Goal: Navigation & Orientation: Find specific page/section

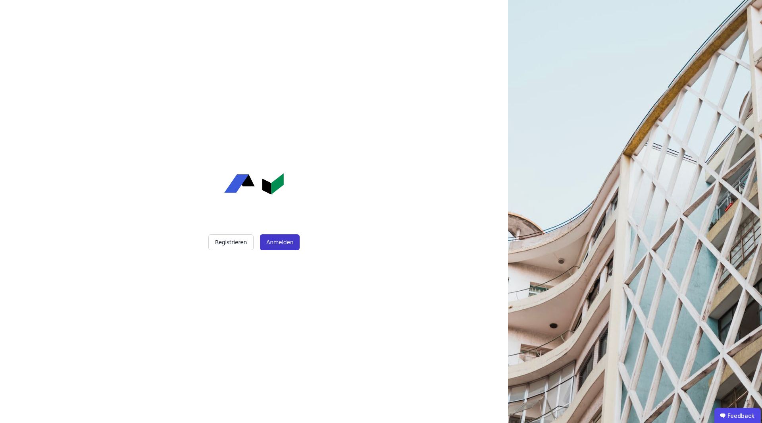
click at [278, 243] on button "Anmelden" at bounding box center [280, 242] width 40 height 16
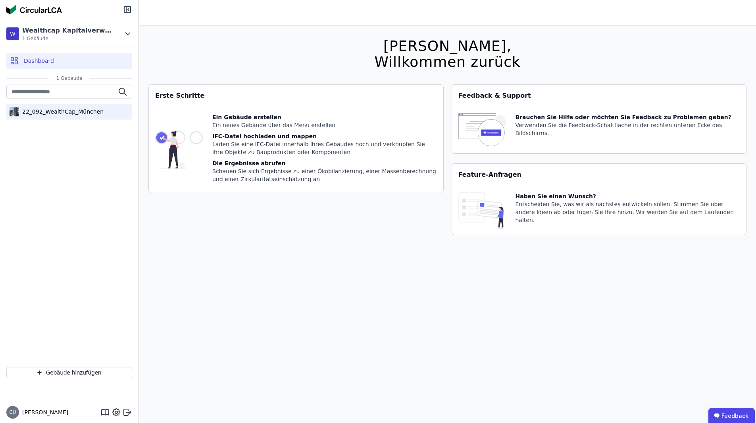
click at [81, 114] on div "22_092_WealthCap_München" at bounding box center [61, 112] width 85 height 8
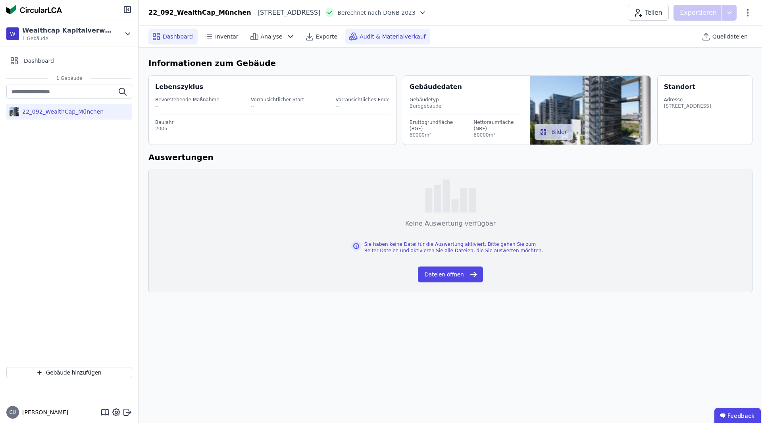
click at [369, 42] on div "Audit & Materialverkauf" at bounding box center [387, 37] width 85 height 16
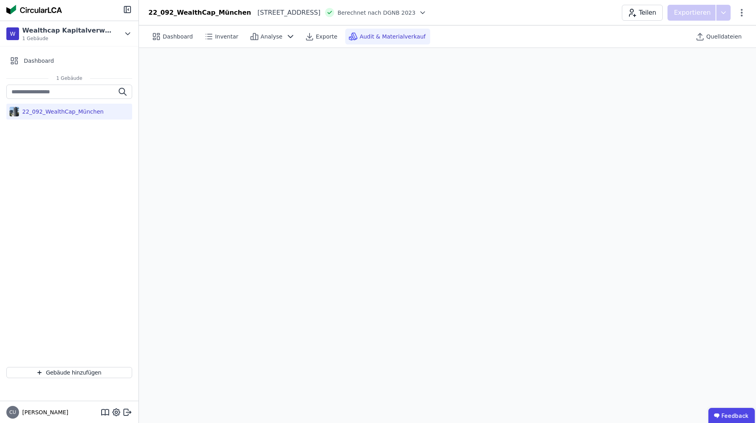
click at [437, 38] on div "Dashboard Inventar Analyse Exporte Audit & Materialverkauf" at bounding box center [320, 37] width 345 height 16
click at [180, 41] on div "Dashboard" at bounding box center [172, 37] width 49 height 16
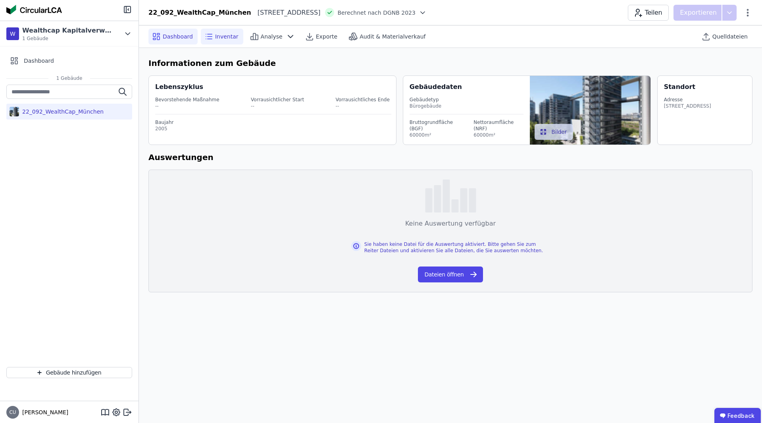
click at [208, 41] on icon at bounding box center [209, 37] width 10 height 10
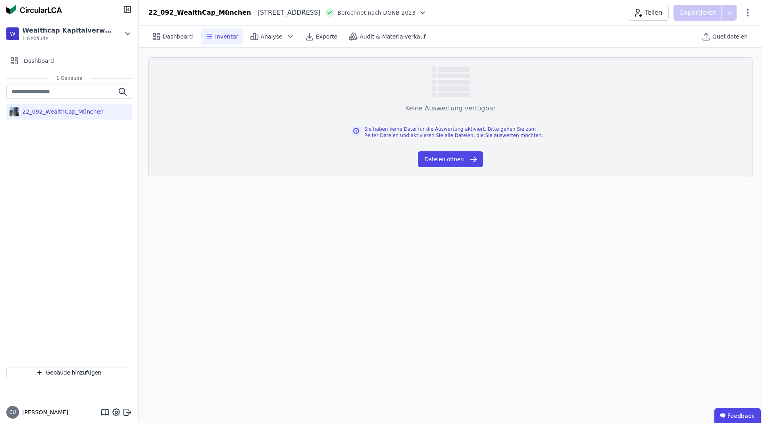
drag, startPoint x: 319, startPoint y: 315, endPoint x: 338, endPoint y: 275, distance: 44.6
click at [326, 303] on div "Dashboard Inventar Analyse Exporte Audit & Materialverkauf Quelldateien Keine A…" at bounding box center [450, 223] width 623 height 397
click at [512, 23] on header "22_092_WealthCap_München [STREET_ADDRESS][GEOGRAPHIC_DATA] nach DGNB 2023 Teile…" at bounding box center [450, 12] width 623 height 25
drag, startPoint x: 467, startPoint y: 263, endPoint x: 470, endPoint y: 253, distance: 10.4
click at [469, 258] on div "Dashboard Inventar Analyse Exporte Audit & Materialverkauf Quelldateien Keine A…" at bounding box center [450, 223] width 623 height 397
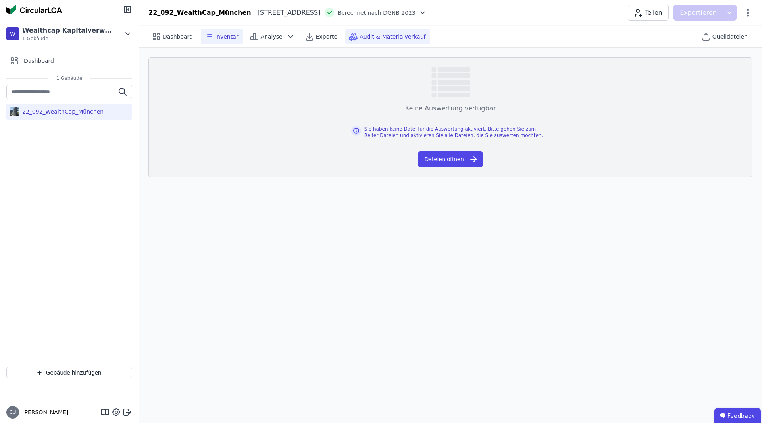
click at [368, 39] on span "Audit & Materialverkauf" at bounding box center [392, 37] width 66 height 8
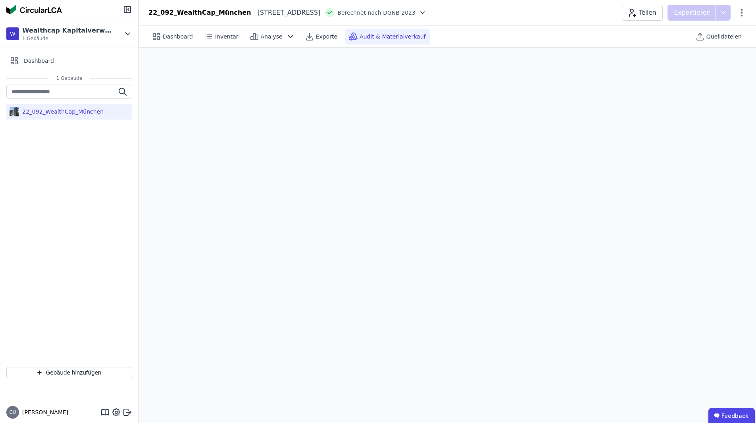
click at [476, 44] on div "Dashboard Inventar Analyse Exporte Audit & Materialverkauf Quelldateien" at bounding box center [447, 36] width 598 height 22
click at [188, 37] on span "Dashboard" at bounding box center [178, 37] width 30 height 8
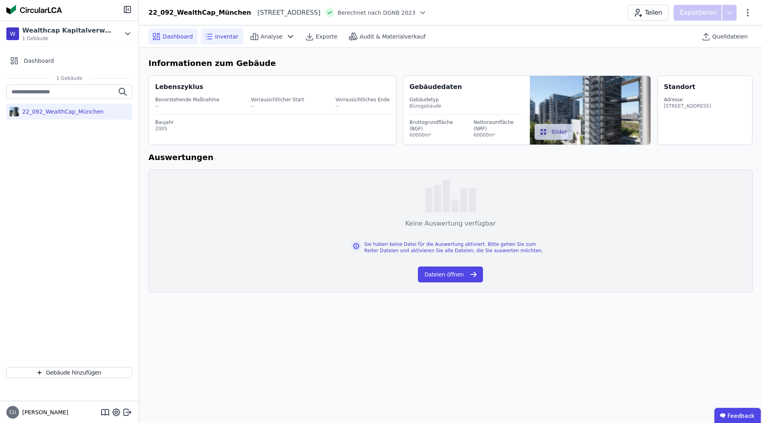
click at [221, 34] on span "Inventar" at bounding box center [226, 37] width 23 height 8
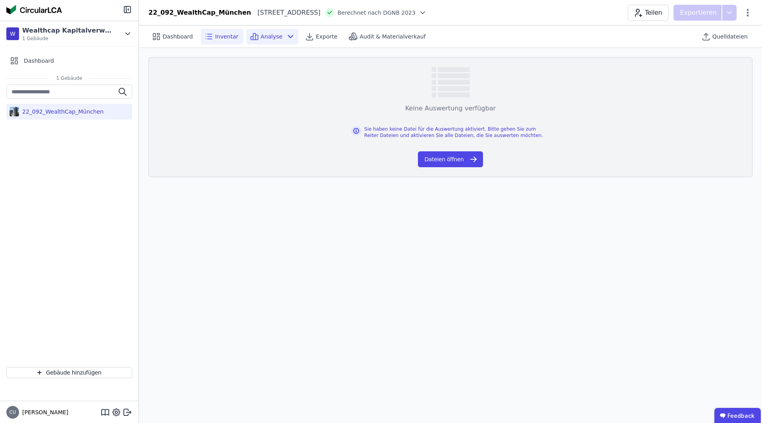
click at [263, 42] on div "Analyse" at bounding box center [272, 37] width 52 height 16
click at [512, 27] on div "Dashboard Inventar Analyse Exporte Audit & Materialverkauf Quelldateien" at bounding box center [450, 36] width 604 height 22
click at [386, 31] on div "Audit & Materialverkauf" at bounding box center [387, 37] width 85 height 16
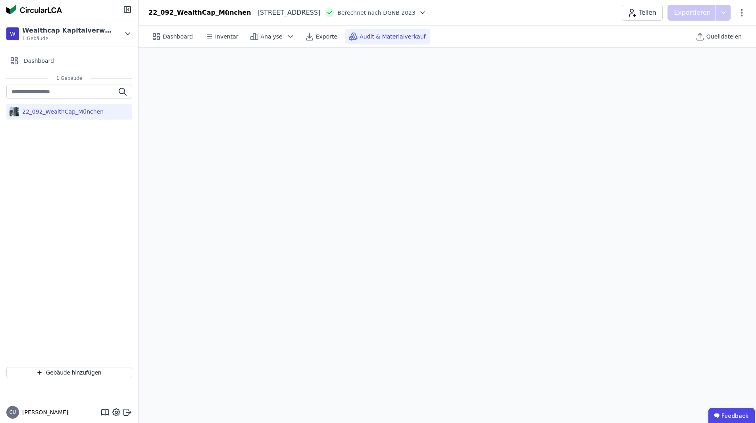
click at [46, 9] on img at bounding box center [34, 10] width 56 height 10
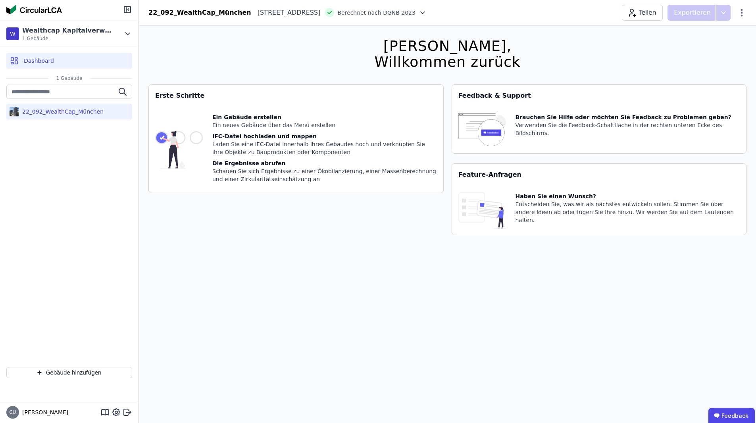
drag, startPoint x: 308, startPoint y: 233, endPoint x: 288, endPoint y: 254, distance: 29.2
click at [307, 233] on div "Erste Schritte Ein Gebäude erstellen Ein neues Gebäude über das Menü erstellen …" at bounding box center [295, 164] width 295 height 160
click at [743, 18] on div "Teilen Exportieren" at bounding box center [684, 13] width 125 height 16
click at [746, 15] on div "22_092_WealthCap_München Dingolfinger Straße 1 81673 München DE Berechnet nach …" at bounding box center [447, 13] width 617 height 16
click at [745, 13] on icon at bounding box center [742, 13] width 10 height 10
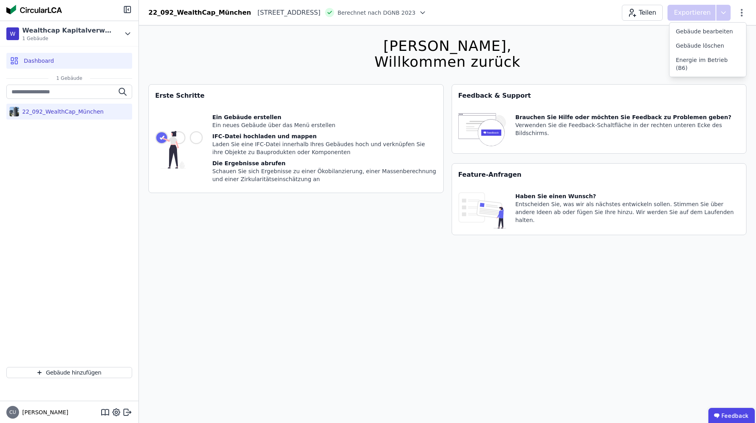
click at [628, 48] on div "Hallo Connor, Willkommen zurück Sie verwenden derzeit eine Beta-Version. Es kön…" at bounding box center [447, 236] width 598 height 423
click at [126, 410] on icon at bounding box center [128, 412] width 10 height 10
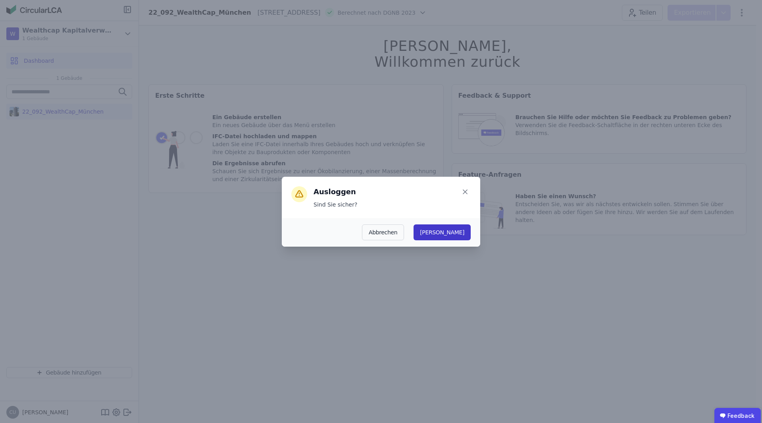
click at [464, 231] on button "Ja" at bounding box center [441, 232] width 57 height 16
